Goal: Find specific page/section

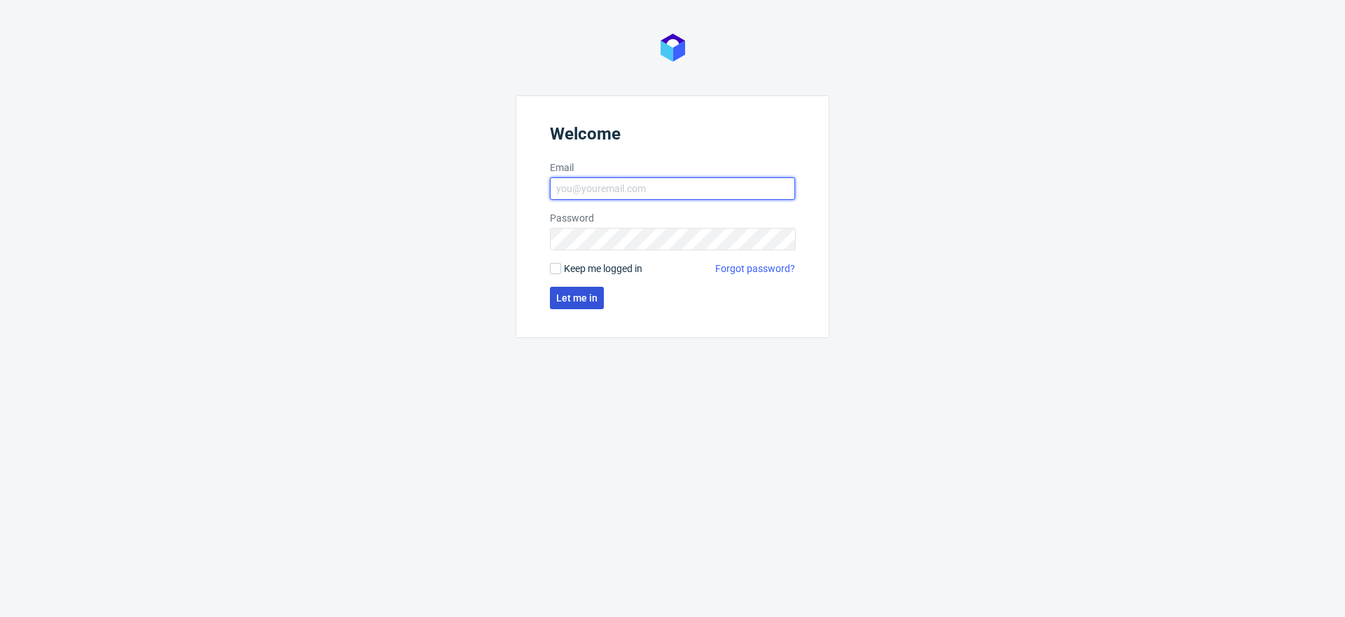
type input "klaudia.wisniewska@packhelp.com"
click at [591, 296] on span "Let me in" at bounding box center [576, 298] width 41 height 10
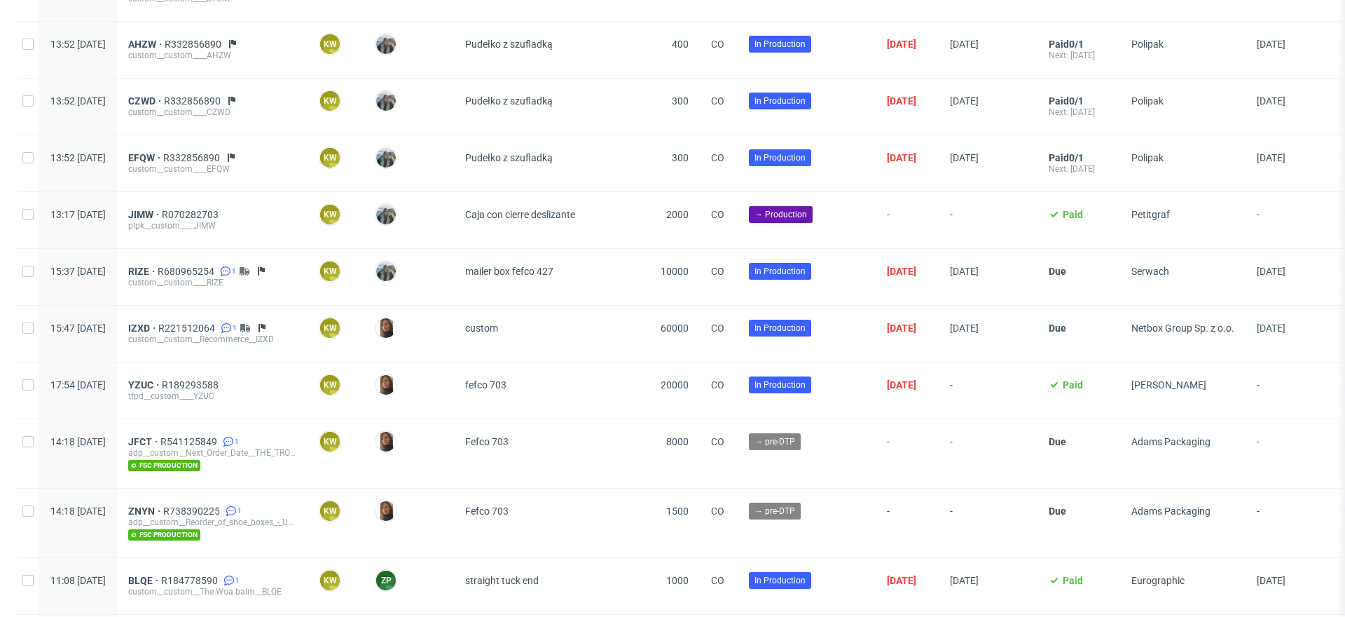
scroll to position [1519, 0]
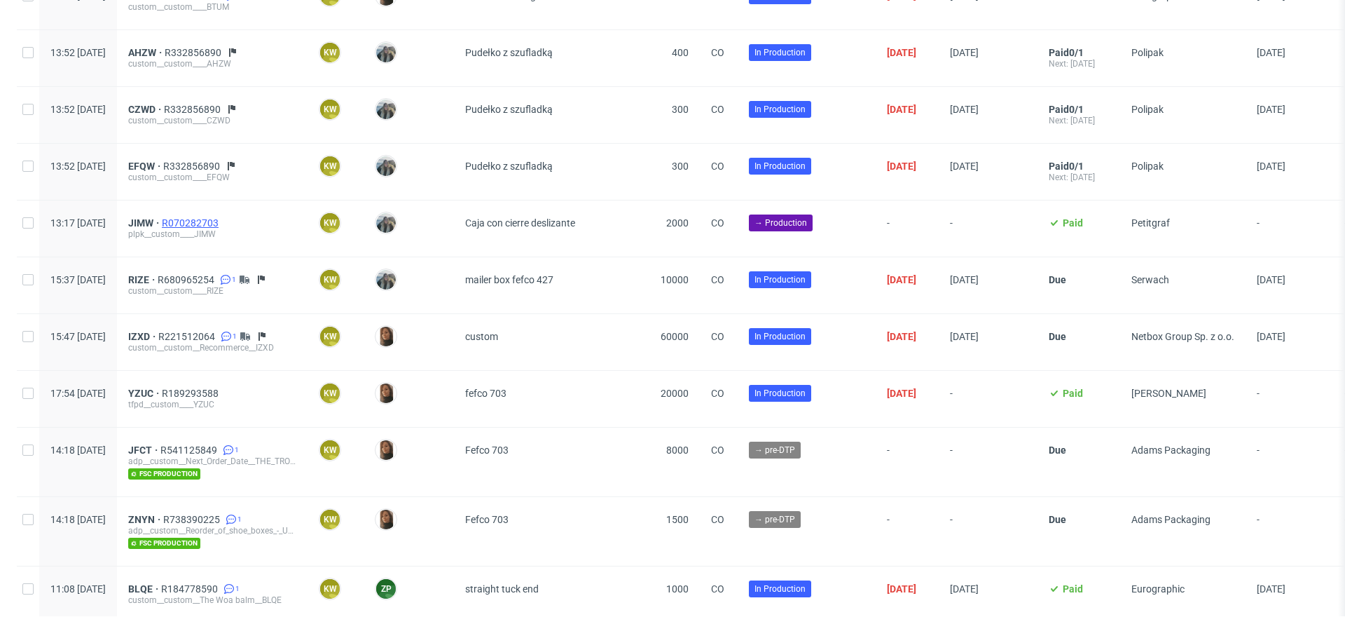
click at [221, 217] on span "R070282703" at bounding box center [192, 222] width 60 height 11
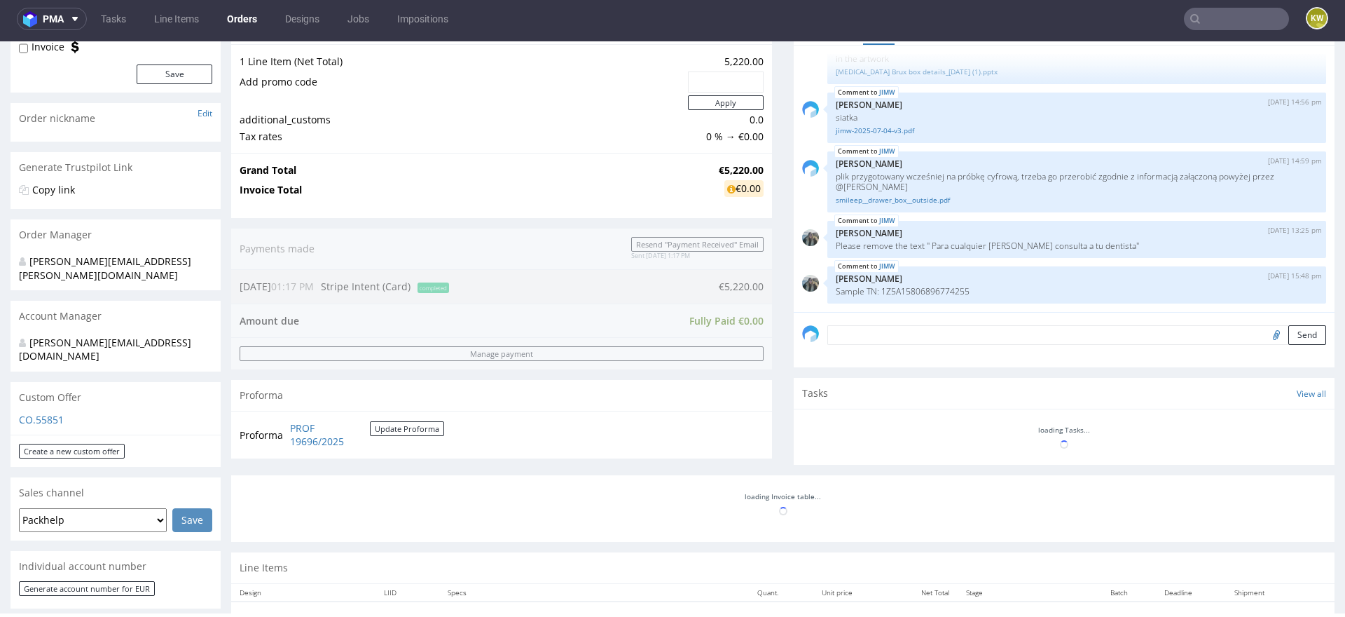
scroll to position [94, 0]
